Goal: Information Seeking & Learning: Check status

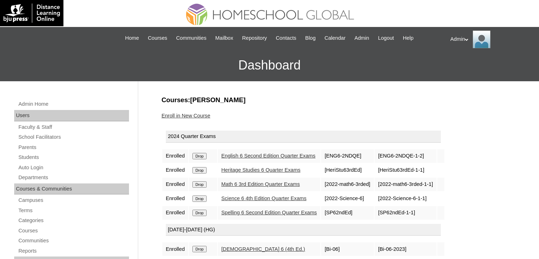
scroll to position [38, 0]
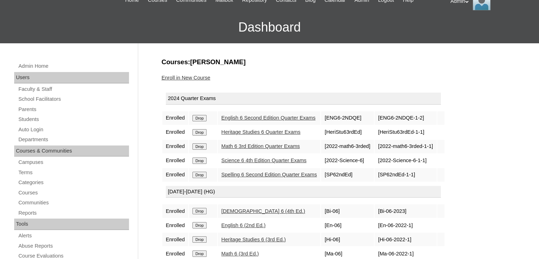
click at [24, 119] on link "Students" at bounding box center [73, 119] width 111 height 9
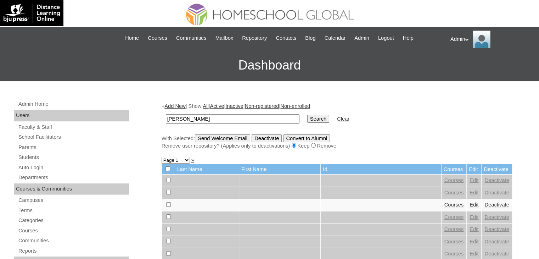
drag, startPoint x: 206, startPoint y: 119, endPoint x: 135, endPoint y: 121, distance: 70.9
type input "Limin"
click at [307, 116] on input "Search" at bounding box center [318, 119] width 22 height 8
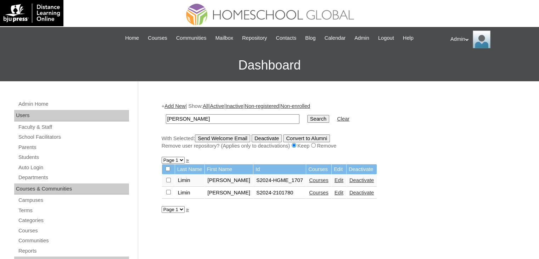
click at [309, 190] on link "Courses" at bounding box center [318, 193] width 19 height 6
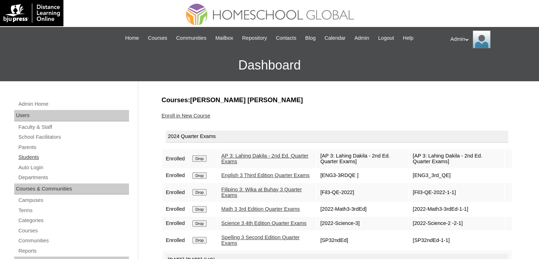
click at [40, 154] on link "Students" at bounding box center [73, 157] width 111 height 9
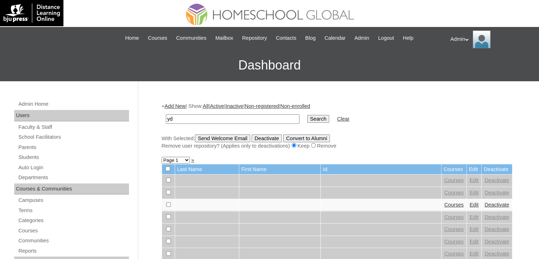
type input "d"
type input "Limin"
click at [305, 119] on td "Search" at bounding box center [318, 119] width 29 height 17
click at [307, 119] on input "Search" at bounding box center [318, 119] width 22 height 8
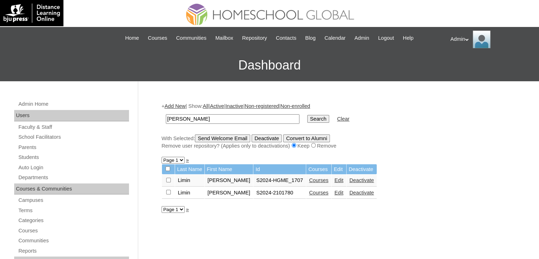
click at [312, 178] on link "Courses" at bounding box center [318, 180] width 19 height 6
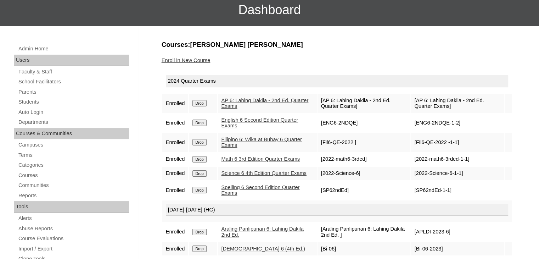
scroll to position [55, 0]
click at [241, 103] on link "AP 6: Lahing Dakila - 2nd Ed. Quarter Exams" at bounding box center [264, 103] width 87 height 12
click at [241, 122] on td "English 6 Second Edition Quarter Exams" at bounding box center [267, 122] width 99 height 19
click at [236, 120] on link "English 6 Second Edition Quarter Exams" at bounding box center [259, 123] width 77 height 12
click at [232, 141] on link "Filipino 6: Wika at Buhay 6 Quarter Exams" at bounding box center [261, 142] width 80 height 12
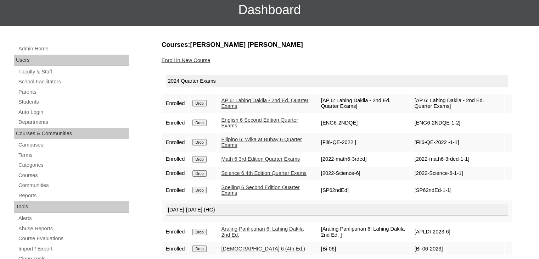
click at [237, 159] on link "Math 6 3rd Edition Quarter Exams" at bounding box center [260, 159] width 79 height 6
click at [234, 173] on link "Science 6 4th Edition Quarter Exams" at bounding box center [263, 173] width 85 height 6
click at [234, 192] on link "Spelling 6 Second Edition Quarter Exams" at bounding box center [260, 190] width 78 height 12
click at [28, 97] on link "Students" at bounding box center [73, 101] width 111 height 9
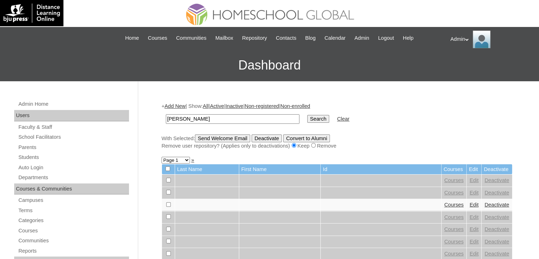
click at [216, 119] on input "[PERSON_NAME]" at bounding box center [233, 119] width 134 height 10
type input "[PERSON_NAME]"
click at [307, 117] on input "Search" at bounding box center [318, 119] width 22 height 8
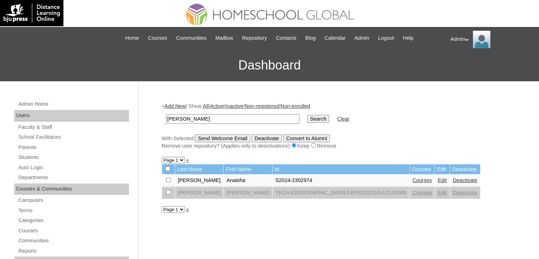
click at [412, 178] on link "Courses" at bounding box center [421, 180] width 19 height 6
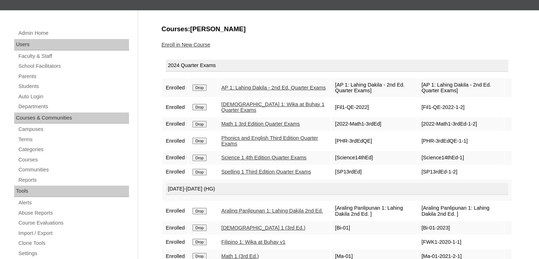
scroll to position [72, 0]
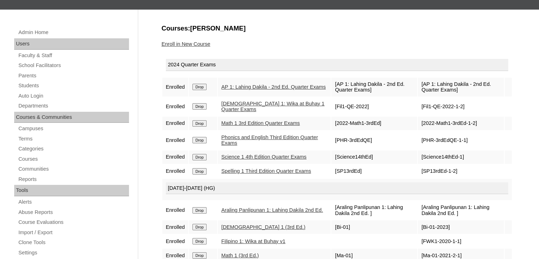
click at [250, 85] on link "AP 1: Lahing Dakila - 2nd Ed. Quarter Exams" at bounding box center [273, 87] width 105 height 6
click at [237, 104] on link "[DEMOGRAPHIC_DATA] 1: Wika at Buhay 1 Quarter Exams" at bounding box center [272, 107] width 103 height 12
click at [236, 123] on link "Math 1 3rd Edition Quarter Exams" at bounding box center [260, 123] width 79 height 6
click at [237, 136] on link "Phonics and English Third Edition Quarter Exams" at bounding box center [269, 140] width 97 height 12
click at [239, 155] on link "Science 1 4th Edition Quarter Exams" at bounding box center [263, 157] width 85 height 6
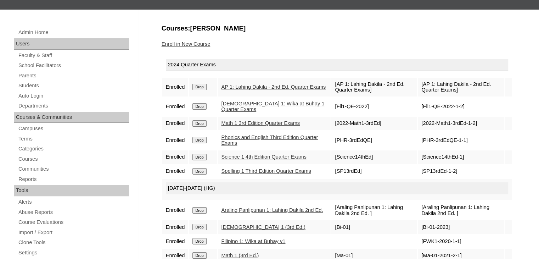
click at [240, 173] on link "Spelling 1 Third Edition Quarter Exams" at bounding box center [266, 171] width 90 height 6
click at [242, 120] on link "Math 1 3rd Edition Quarter Exams" at bounding box center [260, 123] width 79 height 6
click at [33, 85] on link "Students" at bounding box center [73, 85] width 111 height 9
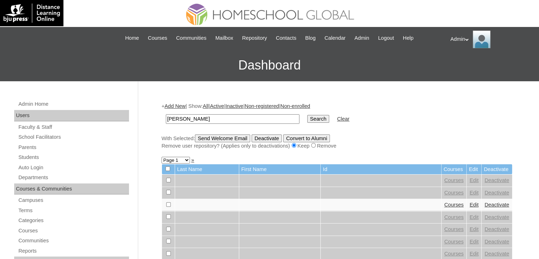
drag, startPoint x: 229, startPoint y: 118, endPoint x: 147, endPoint y: 124, distance: 81.7
type input "Jeffrey Lucas"
click at [307, 120] on input "Search" at bounding box center [318, 119] width 22 height 8
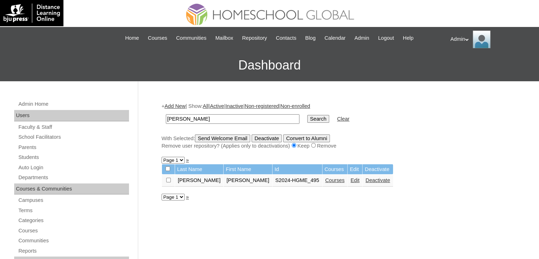
click at [325, 181] on link "Courses" at bounding box center [334, 180] width 19 height 6
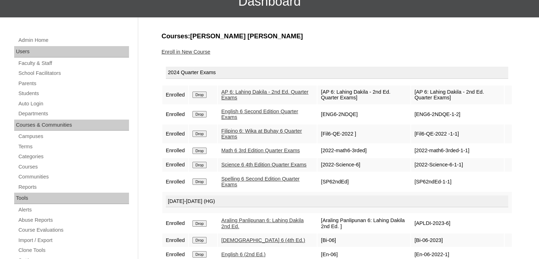
scroll to position [67, 0]
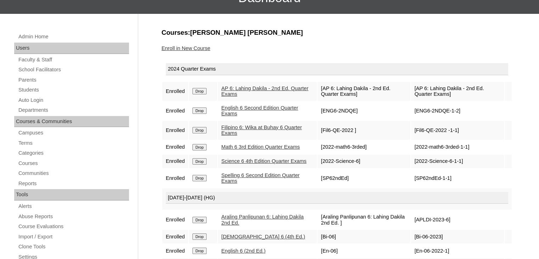
click at [251, 90] on link "AP 6: Lahing Dakila - 2nd Ed. Quarter Exams" at bounding box center [264, 91] width 87 height 12
click at [249, 106] on link "English 6 Second Edition Quarter Exams" at bounding box center [259, 111] width 77 height 12
click at [247, 127] on link "Filipino 6: Wika at Buhay 6 Quarter Exams" at bounding box center [261, 130] width 80 height 12
click at [248, 146] on link "Math 6 3rd Edition Quarter Exams" at bounding box center [260, 147] width 79 height 6
click at [250, 159] on link "Science 6 4th Edition Quarter Exams" at bounding box center [263, 161] width 85 height 6
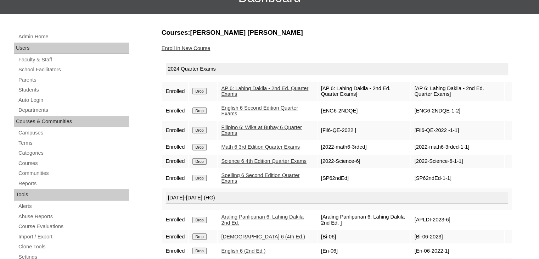
click at [252, 179] on link "Spelling 6 Second Edition Quarter Exams" at bounding box center [260, 178] width 78 height 12
click at [263, 178] on link "Spelling 6 Second Edition Quarter Exams" at bounding box center [260, 178] width 78 height 12
click at [35, 89] on link "Students" at bounding box center [73, 89] width 111 height 9
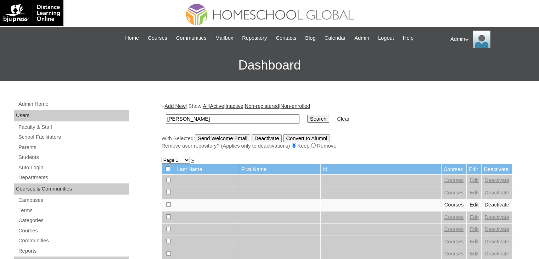
type input "[PERSON_NAME]"
click at [307, 115] on input "Search" at bounding box center [318, 119] width 22 height 8
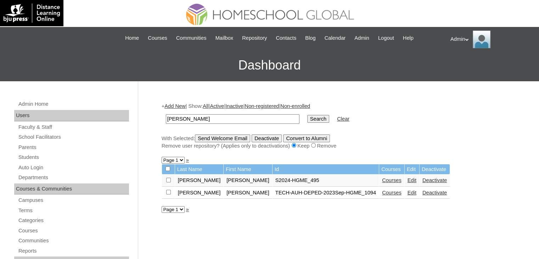
click at [382, 192] on link "Courses" at bounding box center [391, 193] width 19 height 6
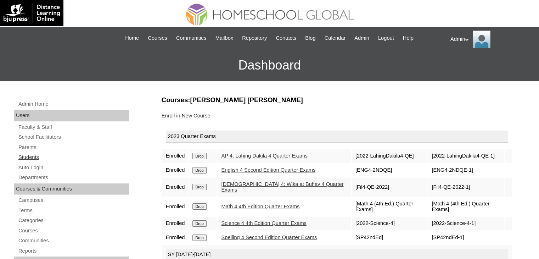
click at [26, 158] on link "Students" at bounding box center [73, 157] width 111 height 9
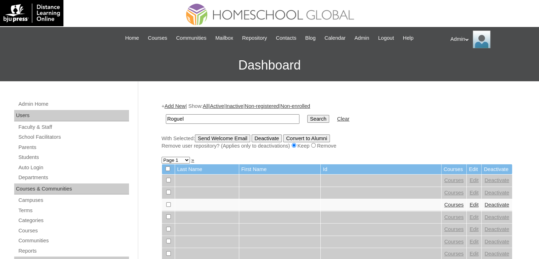
type input "Roguel"
click at [307, 118] on input "Search" at bounding box center [318, 119] width 22 height 8
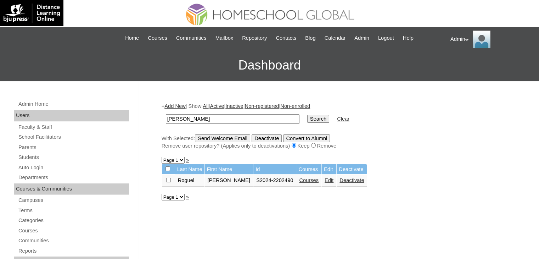
click at [300, 179] on link "Courses" at bounding box center [308, 180] width 19 height 6
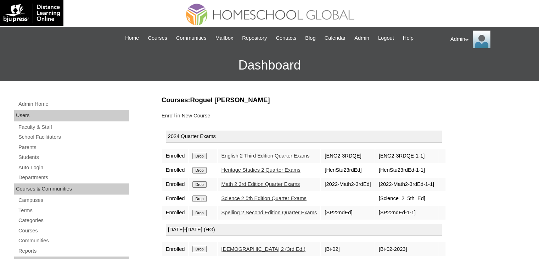
click at [267, 155] on link "English 2 Third Edition Quarter Exams" at bounding box center [265, 156] width 88 height 6
click at [267, 170] on link "Heritage Studies 2 Quarter Exams" at bounding box center [260, 170] width 79 height 6
click at [270, 185] on link "Math 2 3rd Edition Quarter Exams" at bounding box center [260, 184] width 79 height 6
click at [273, 199] on link "Science 2 5th Edition Quarter Exams" at bounding box center [263, 198] width 85 height 6
click at [276, 210] on link "Spelling 2 Second Edition Quarter Exams" at bounding box center [269, 212] width 96 height 6
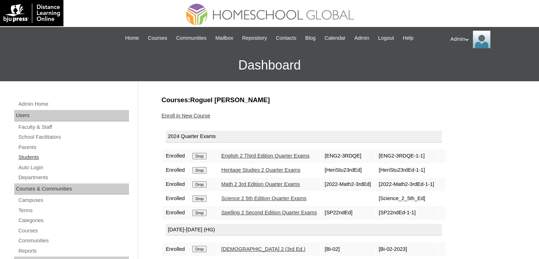
click at [41, 157] on link "Students" at bounding box center [73, 157] width 111 height 9
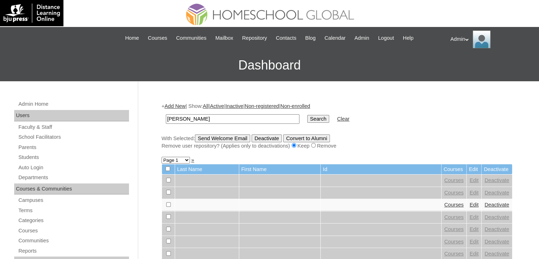
type input "[PERSON_NAME]"
click at [307, 121] on input "Search" at bounding box center [318, 119] width 22 height 8
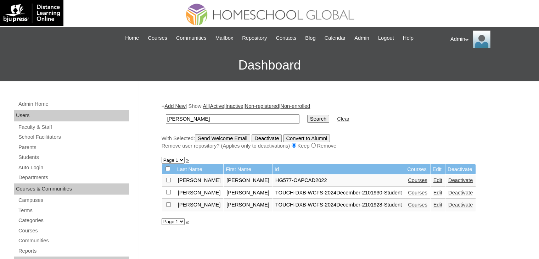
click at [408, 190] on link "Courses" at bounding box center [417, 193] width 19 height 6
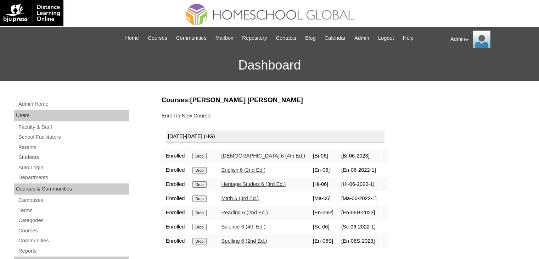
click at [251, 197] on link "Math 6 (3rd Ed.)" at bounding box center [240, 198] width 38 height 6
